Goal: Navigation & Orientation: Go to known website

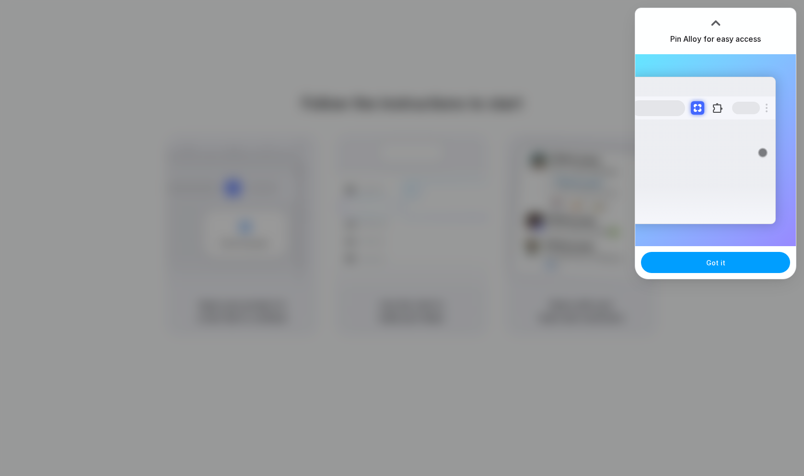
click at [704, 271] on button "Got it" at bounding box center [715, 262] width 149 height 21
